Goal: Task Accomplishment & Management: Use online tool/utility

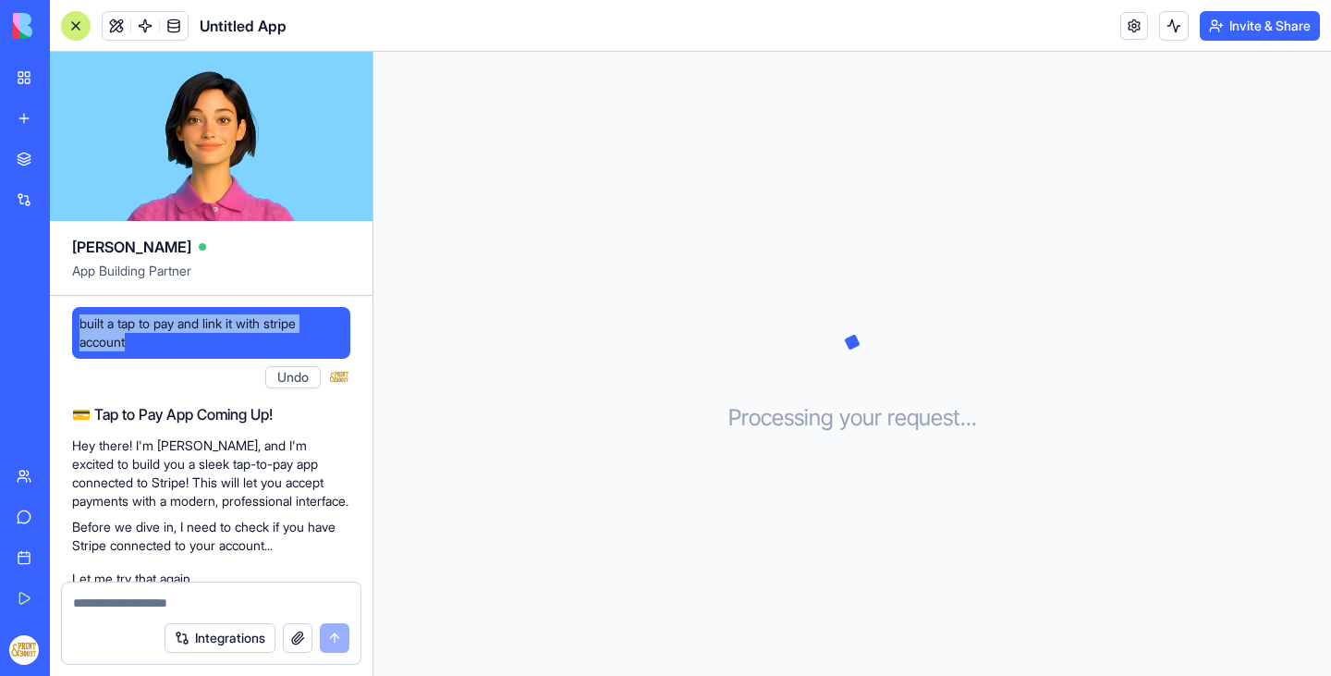
drag, startPoint x: 146, startPoint y: 343, endPoint x: 79, endPoint y: 317, distance: 71.4
click at [79, 317] on span "built a tap to pay and link it with stripe account" at bounding box center [210, 332] width 263 height 37
copy span "built a tap to pay and link it with stripe account"
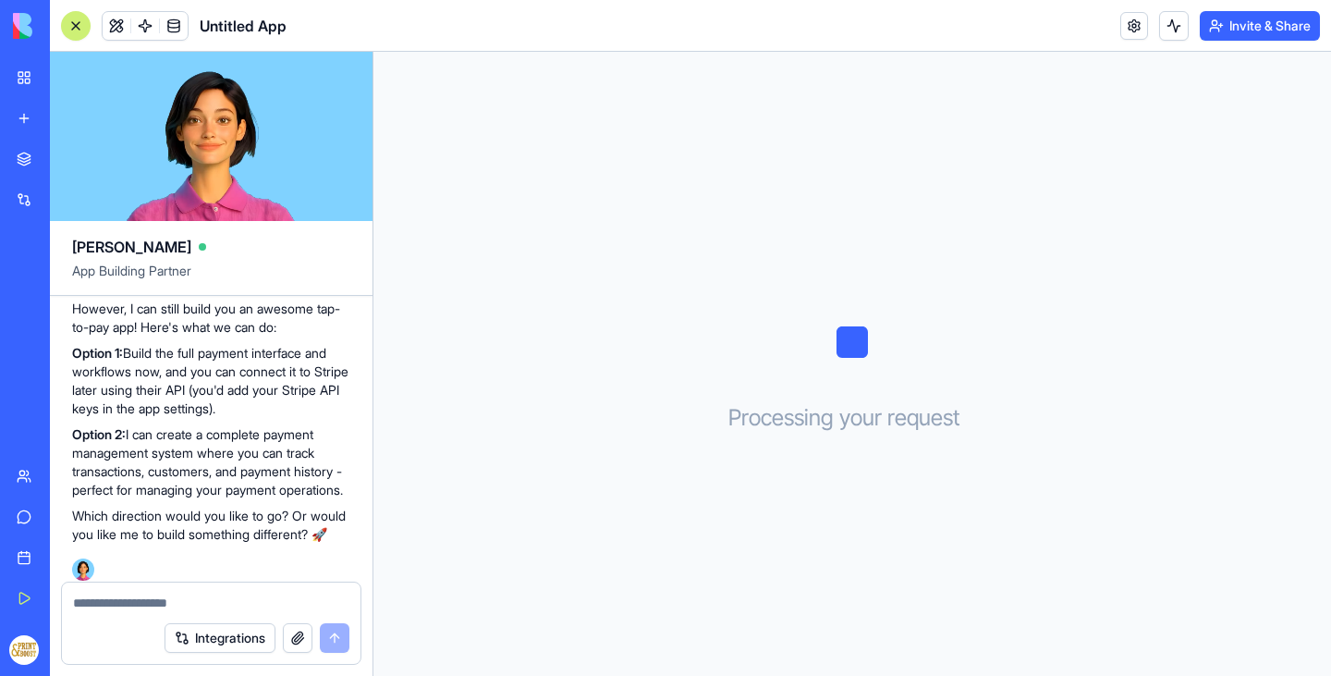
scroll to position [370, 0]
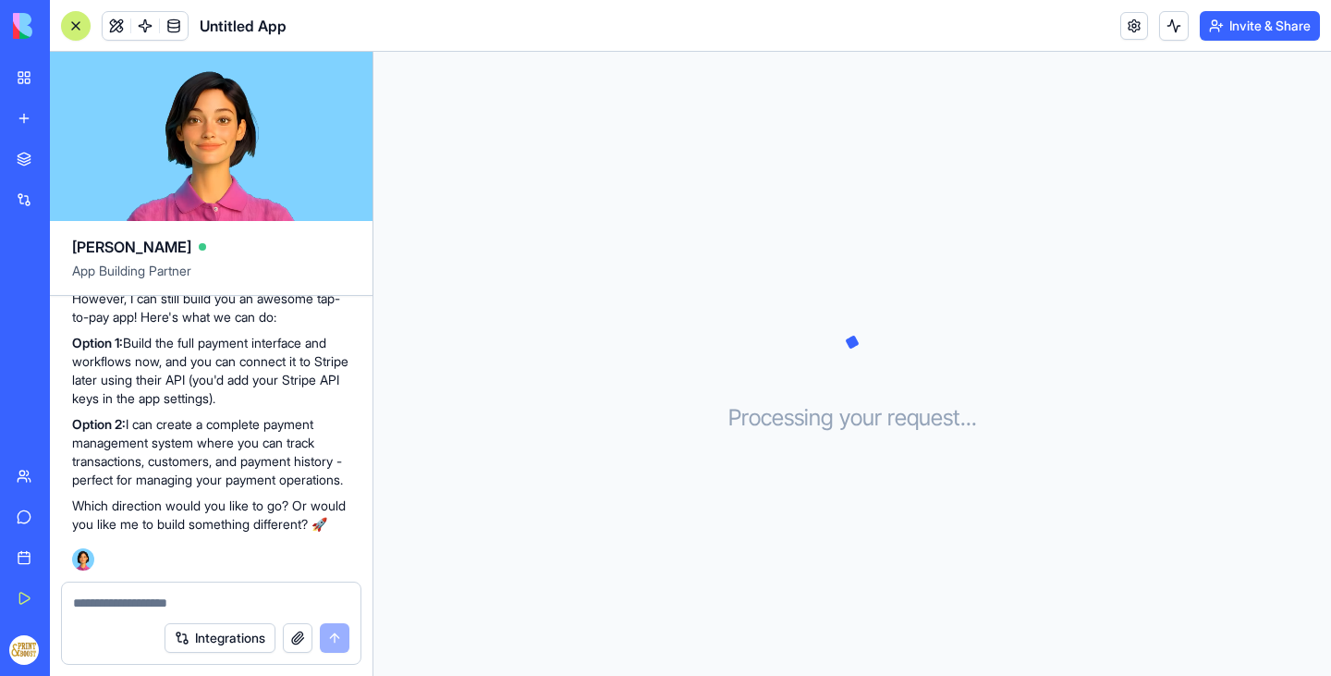
click at [114, 619] on div "Integrations" at bounding box center [211, 638] width 299 height 52
click at [116, 609] on textarea at bounding box center [211, 602] width 276 height 18
type textarea "********"
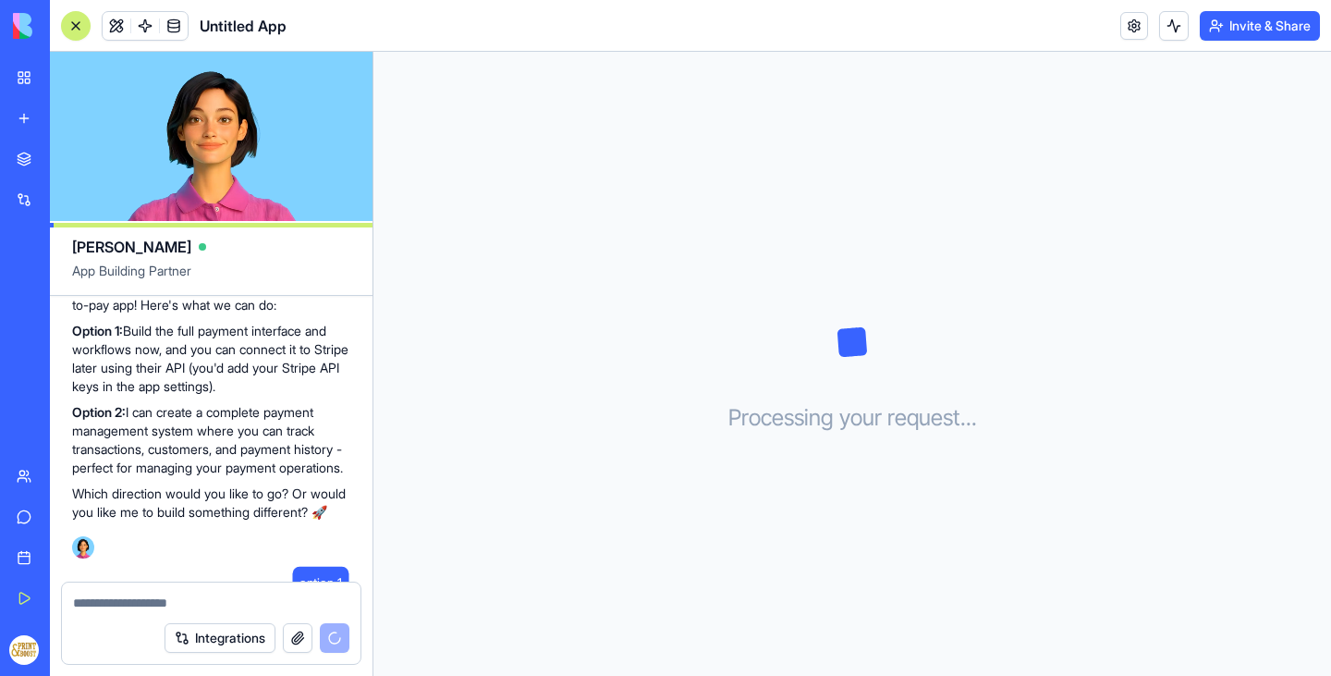
scroll to position [482, 0]
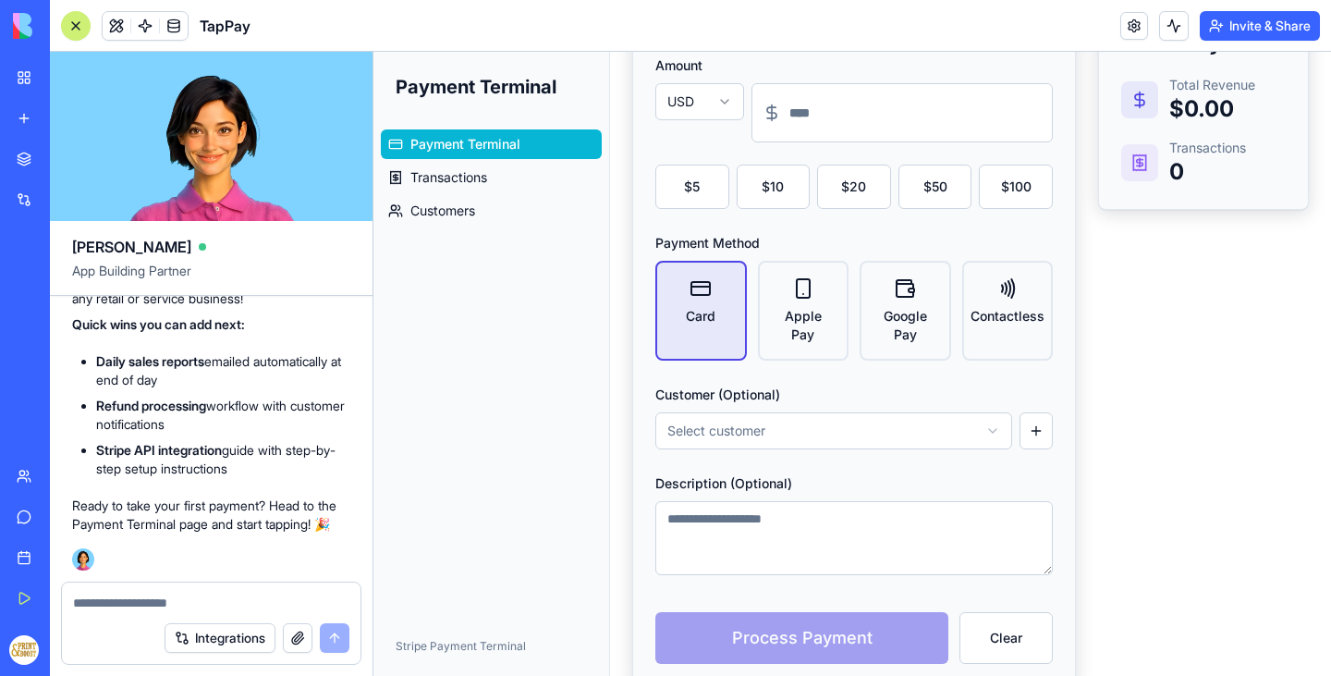
scroll to position [237, 0]
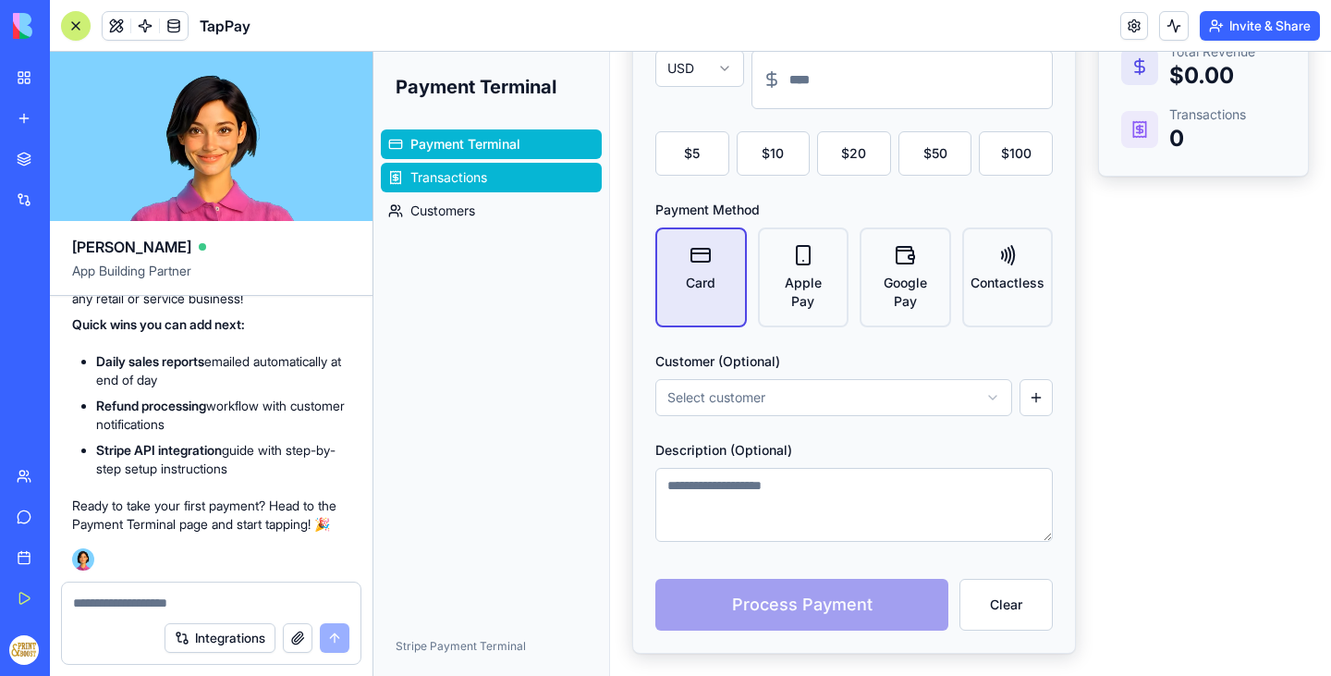
click at [491, 173] on link "Transactions" at bounding box center [491, 178] width 221 height 30
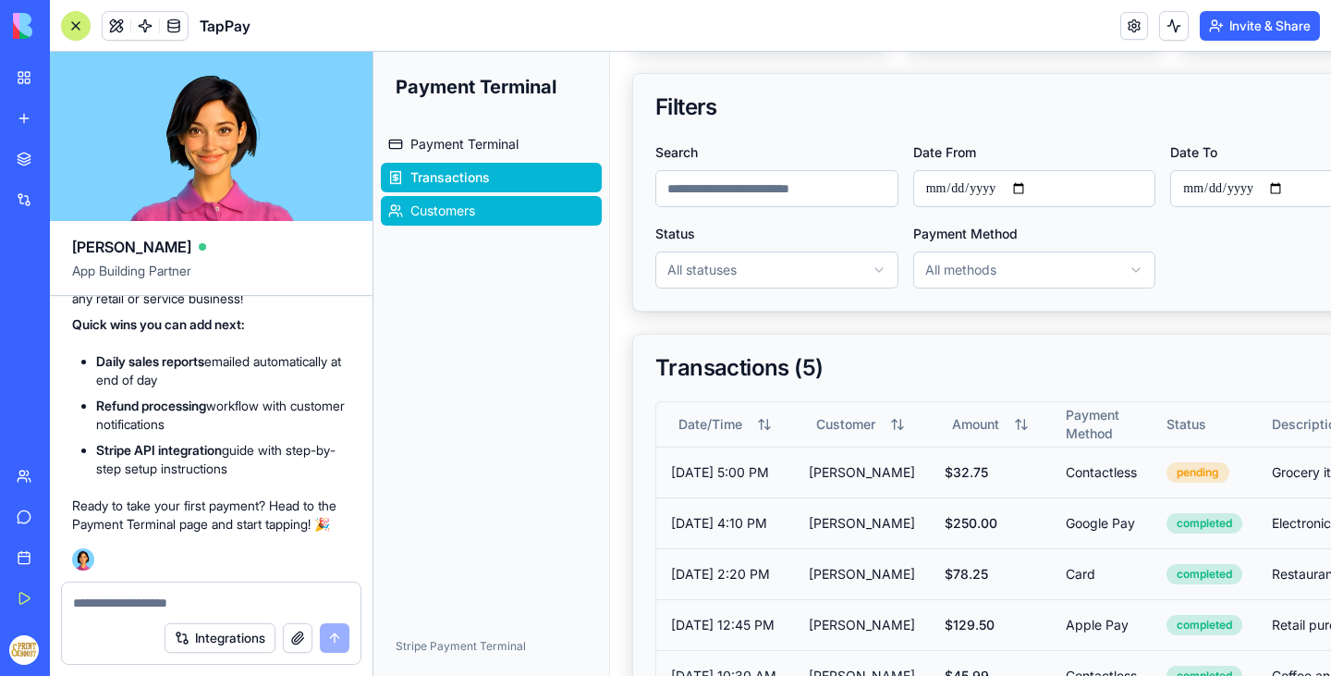
click at [481, 206] on link "Customers" at bounding box center [491, 211] width 221 height 30
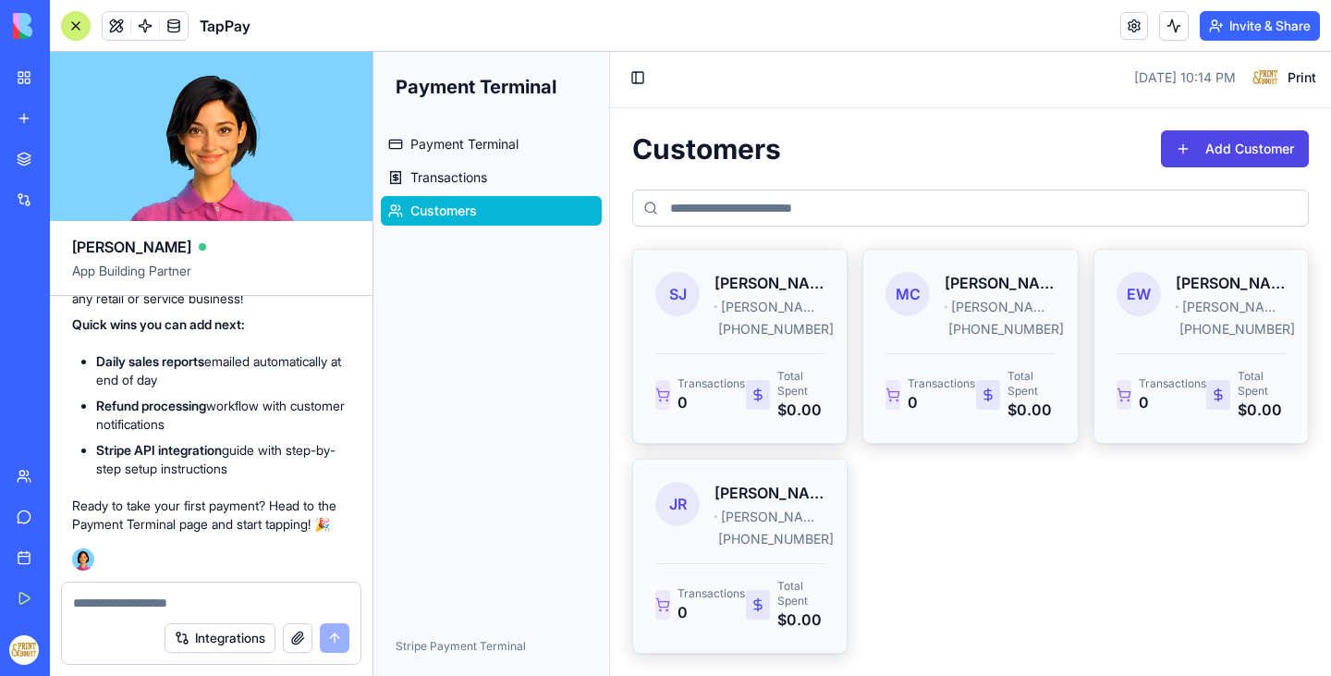
scroll to position [4, 0]
click at [490, 145] on span "Payment Terminal" at bounding box center [464, 144] width 108 height 18
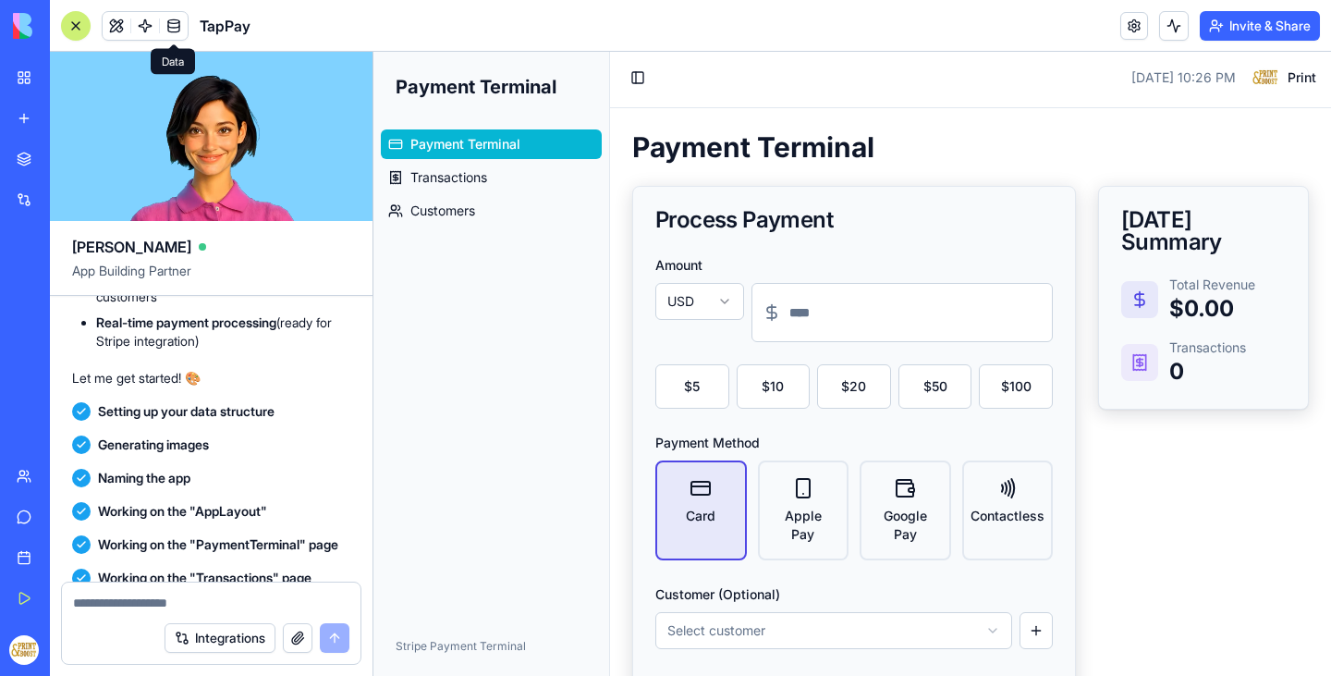
scroll to position [978, 0]
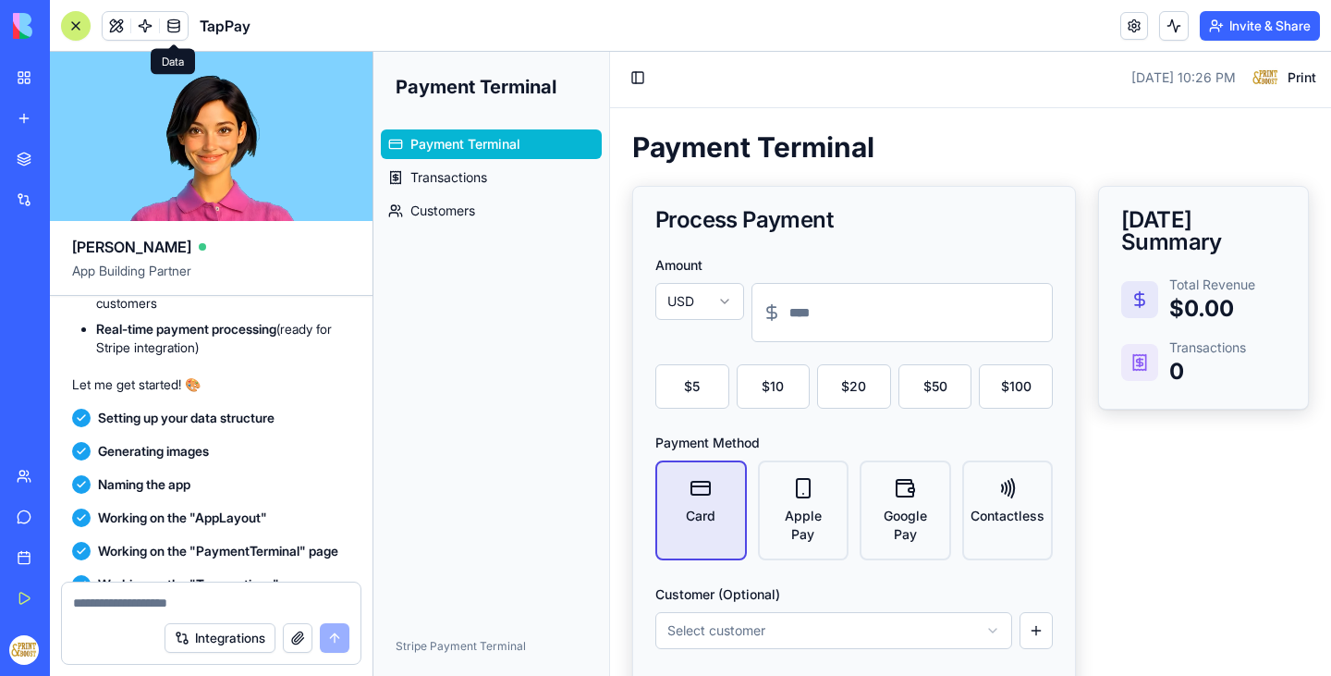
click at [28, 74] on link "My Workspace" at bounding box center [43, 77] width 74 height 37
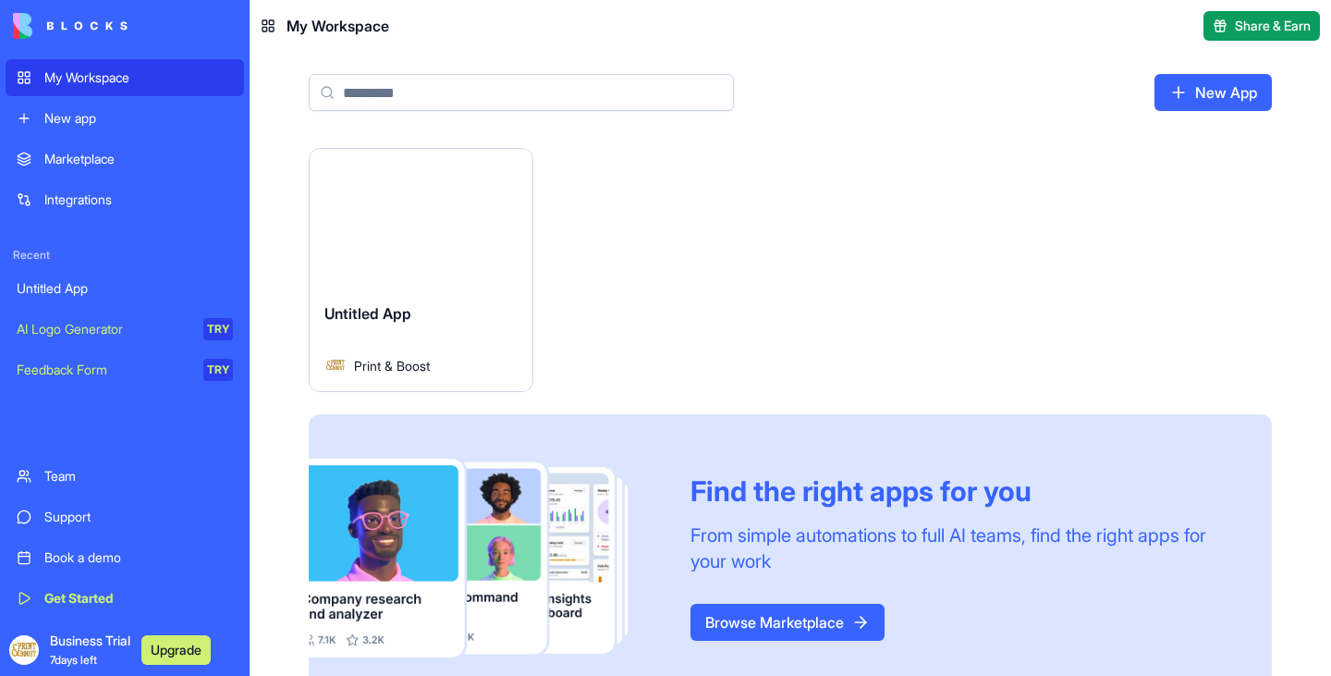
click at [127, 327] on div "AI Logo Generator" at bounding box center [104, 329] width 174 height 18
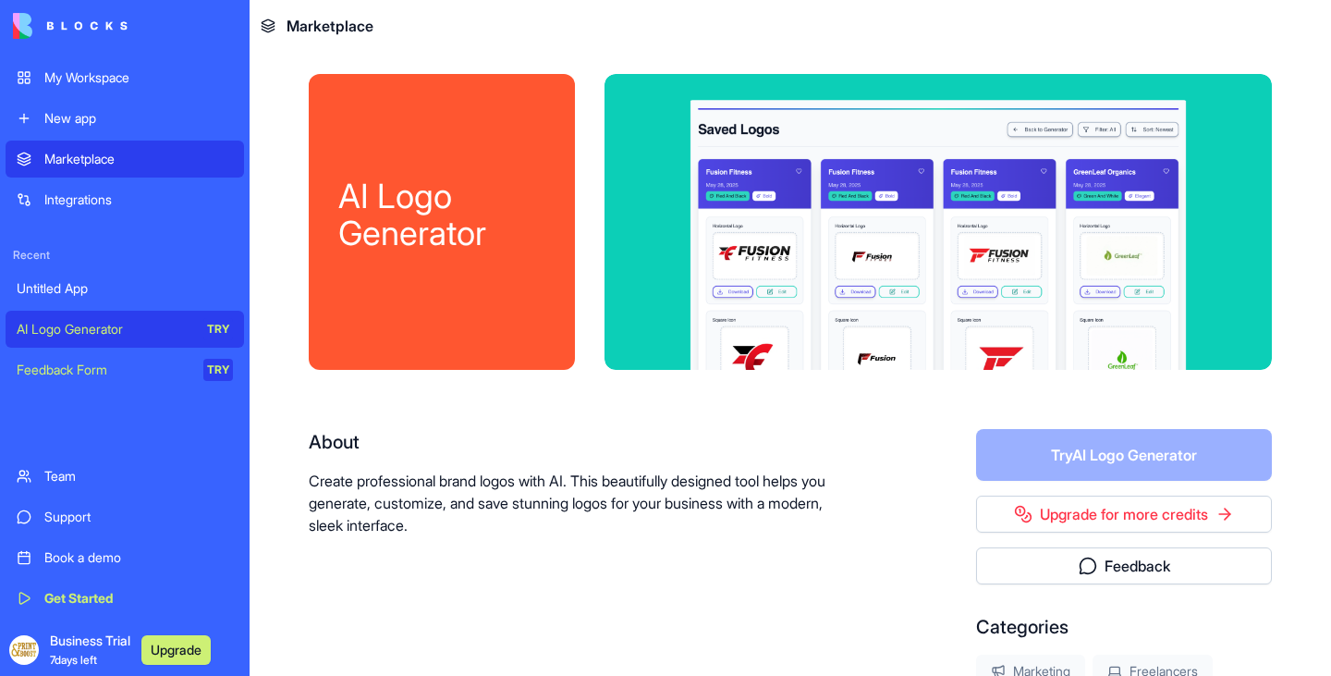
click at [133, 204] on div "Integrations" at bounding box center [138, 199] width 189 height 18
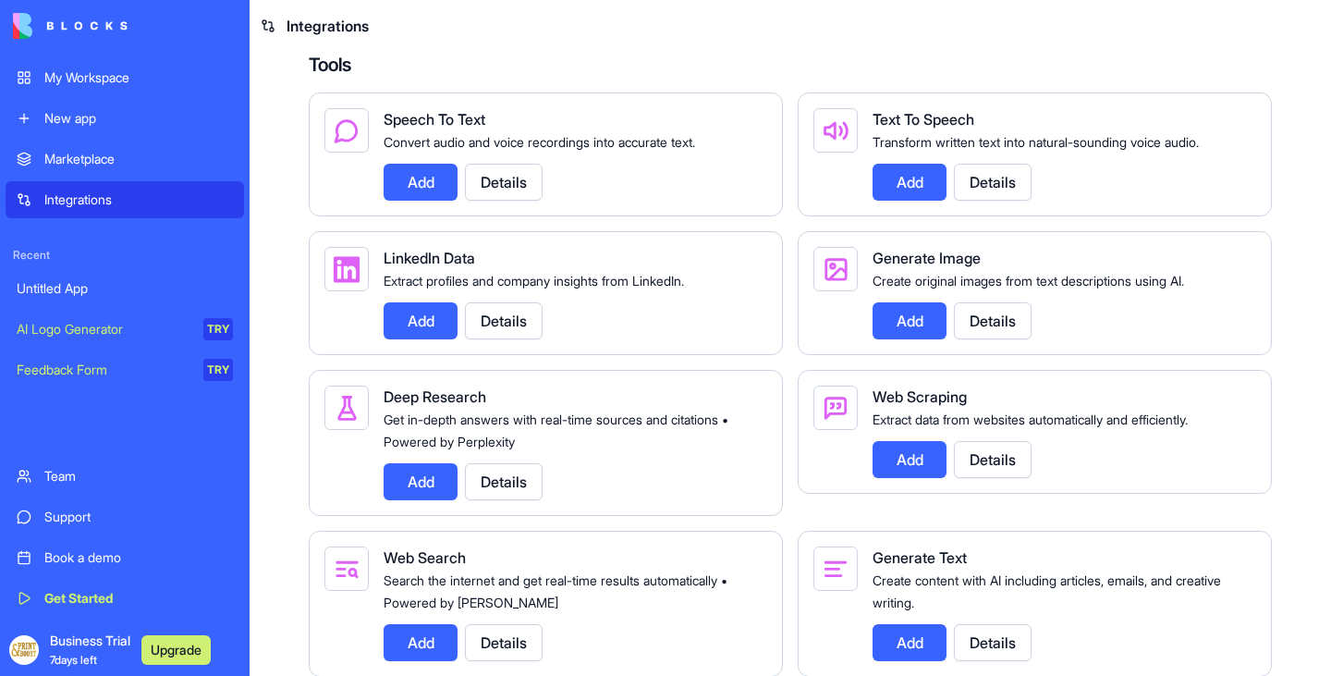
scroll to position [2410, 0]
